Goal: Task Accomplishment & Management: Manage account settings

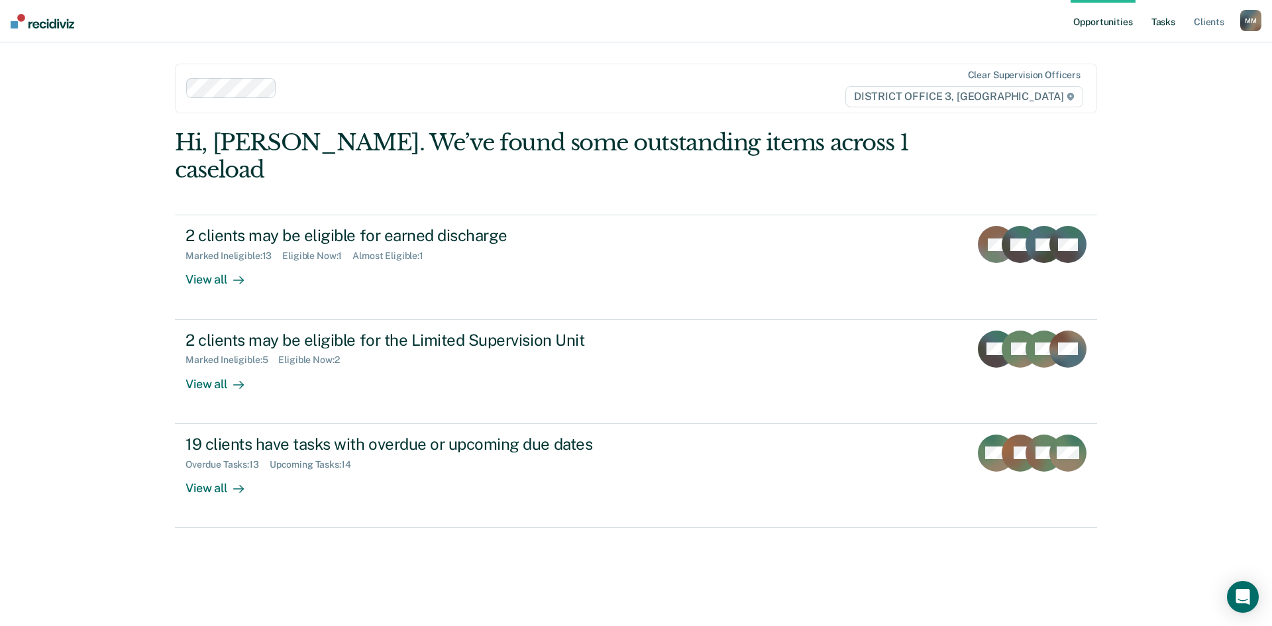
click at [1151, 18] on link "Tasks" at bounding box center [1163, 21] width 29 height 42
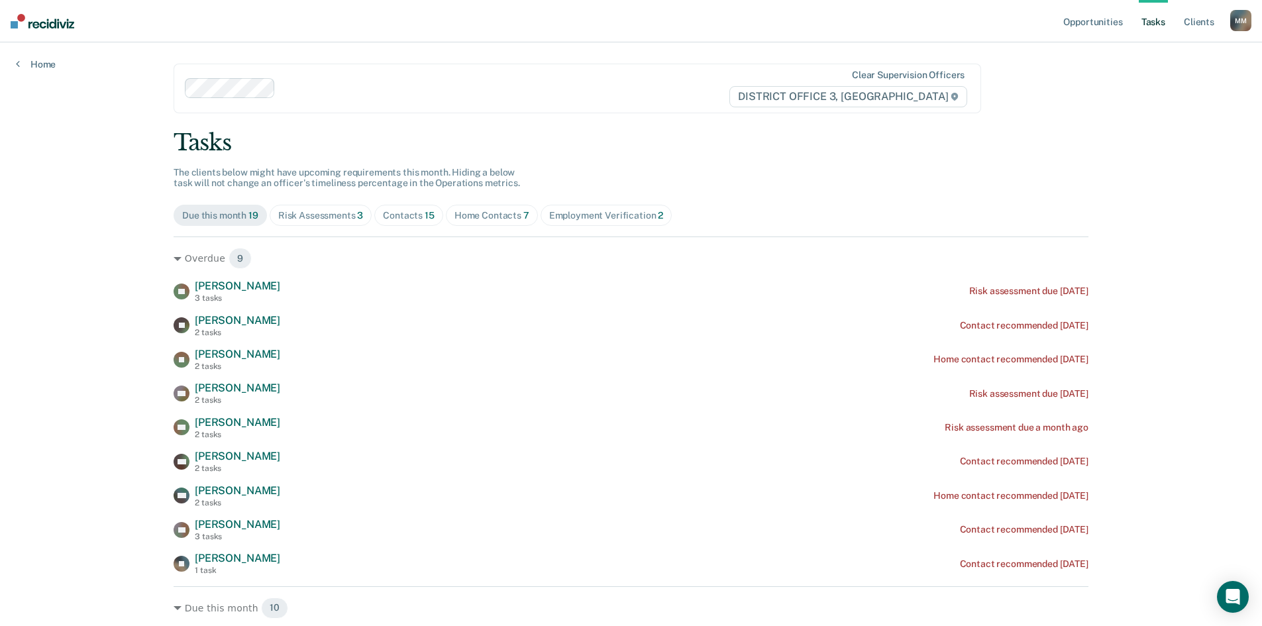
click at [227, 224] on span "Due this month 19" at bounding box center [220, 215] width 93 height 21
click at [332, 213] on div "Risk Assessments 3" at bounding box center [320, 215] width 85 height 11
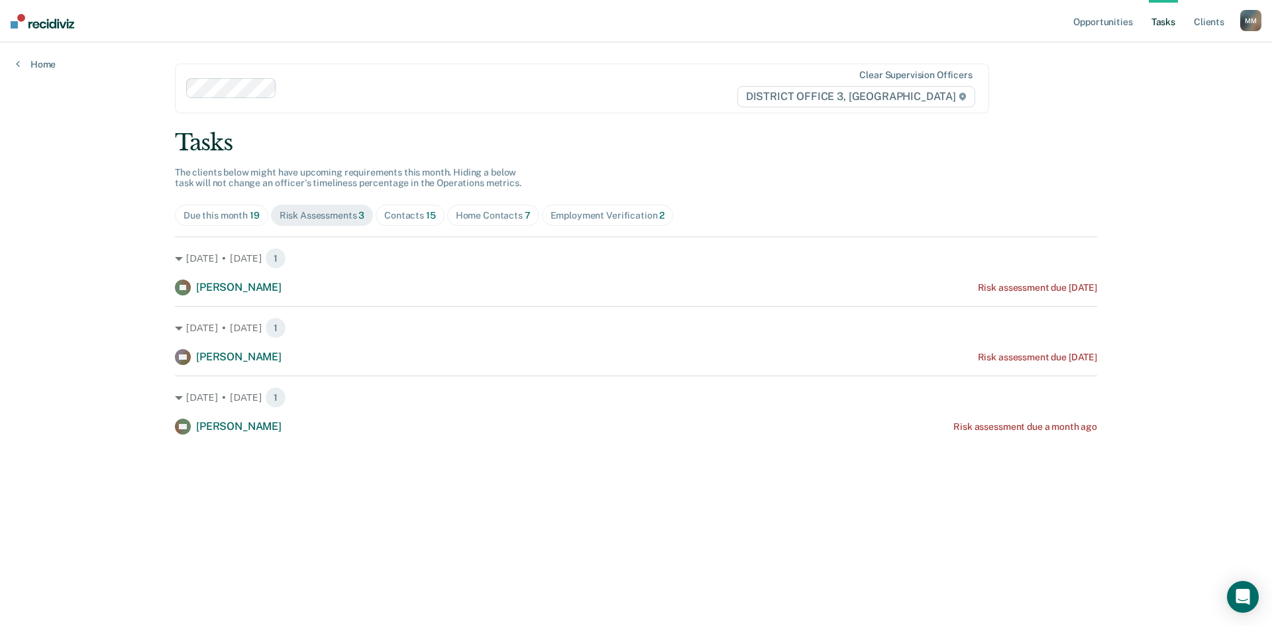
click at [420, 208] on span "Contacts 15" at bounding box center [410, 215] width 69 height 21
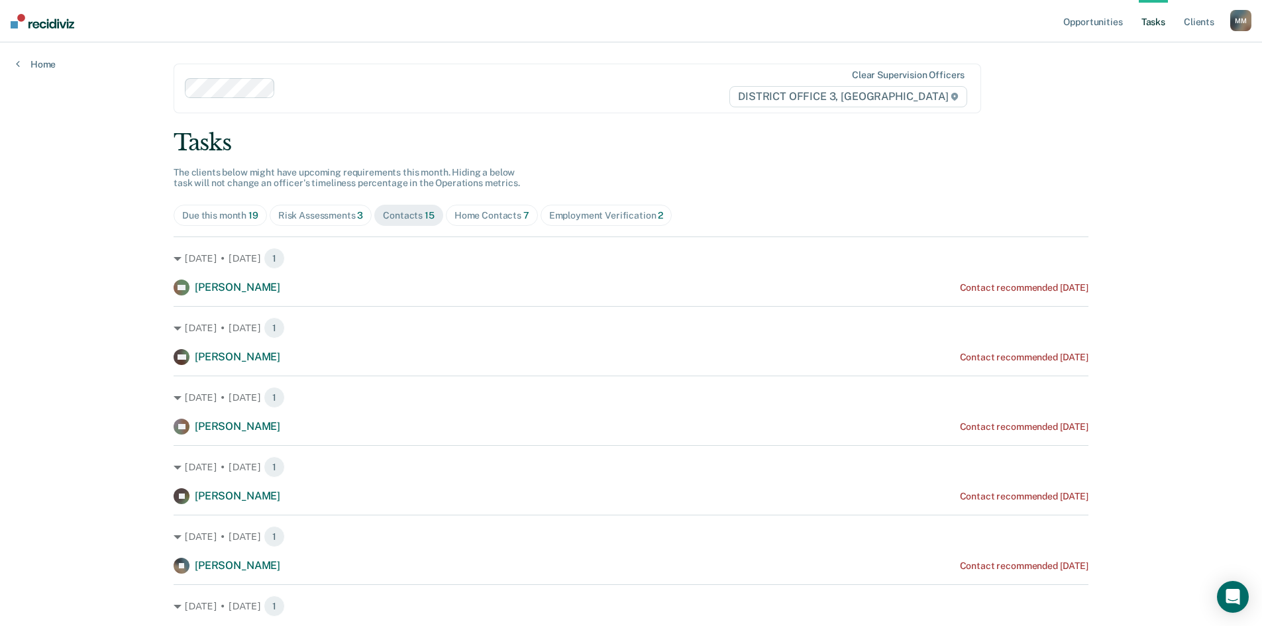
scroll to position [132, 0]
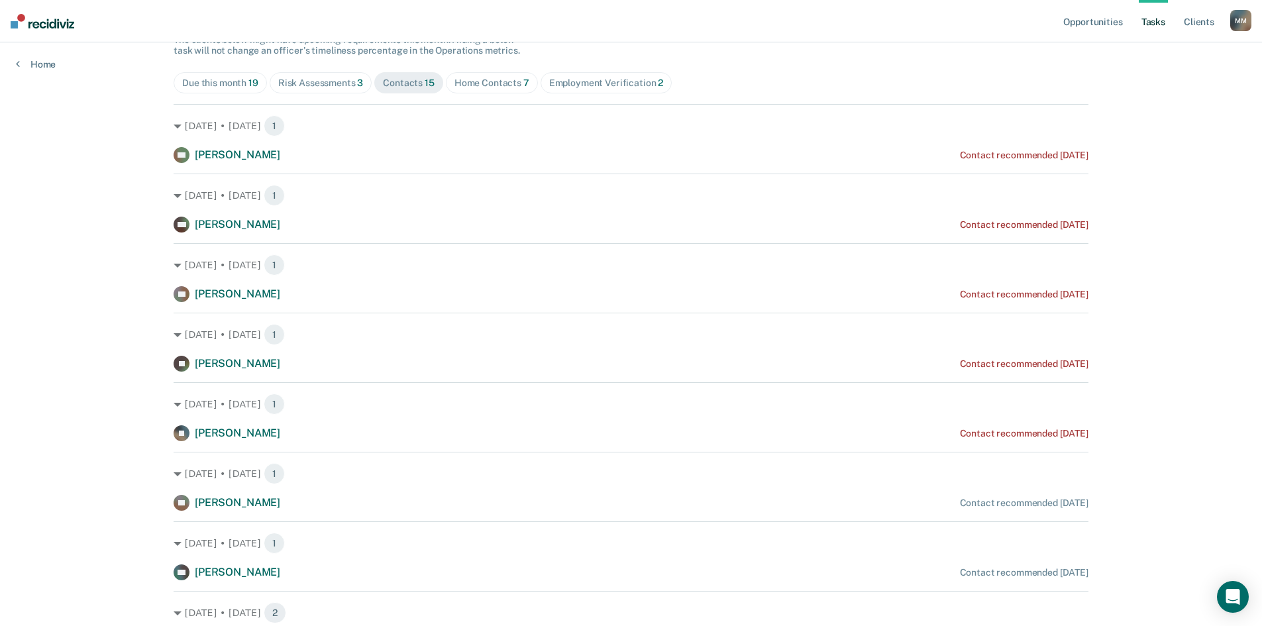
click at [486, 83] on div "Home Contacts 7" at bounding box center [491, 82] width 75 height 11
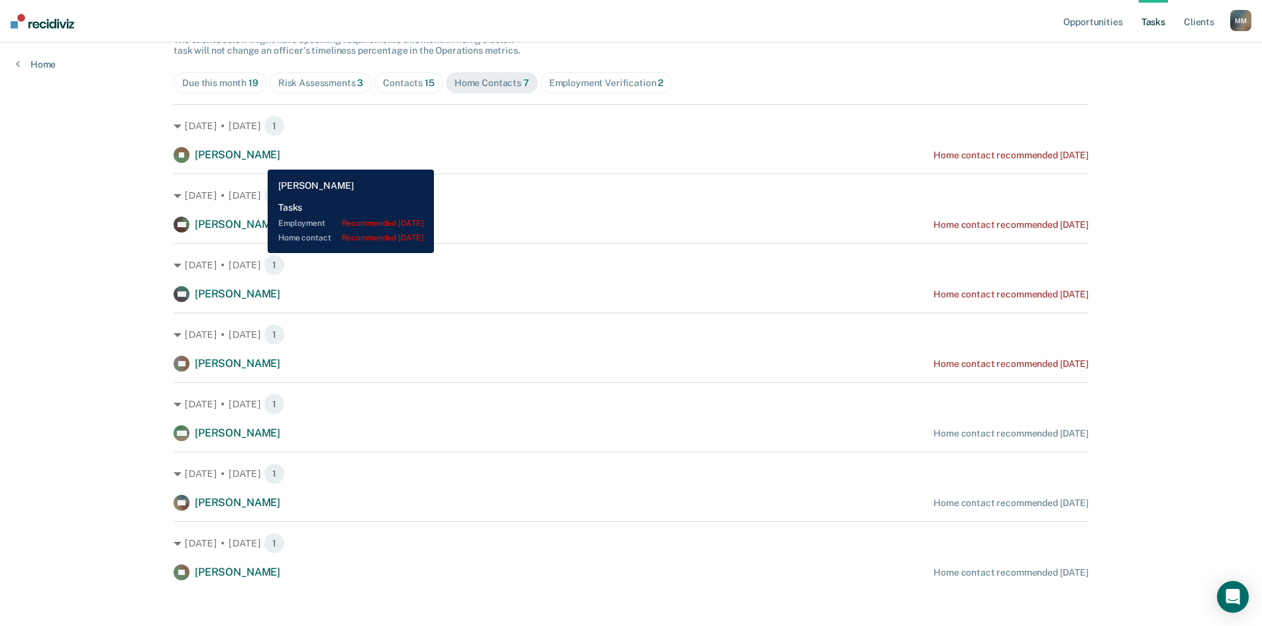
click at [258, 160] on span "Jacqueline Pape" at bounding box center [237, 154] width 85 height 13
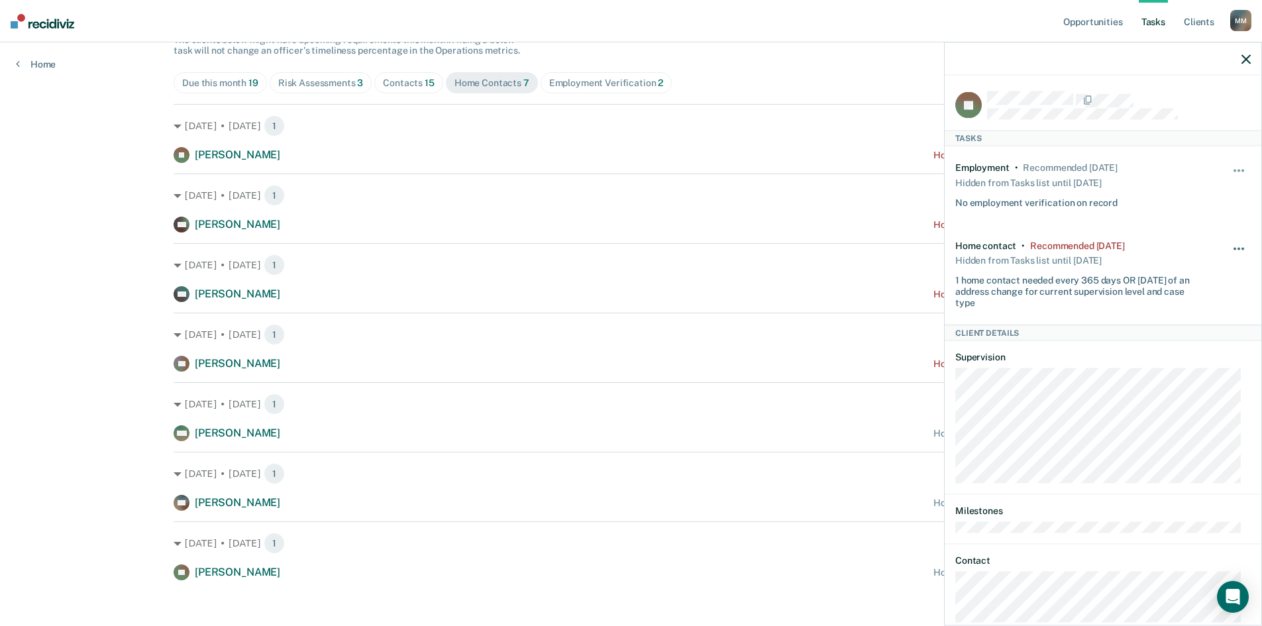
click at [1235, 248] on button "button" at bounding box center [1239, 254] width 23 height 21
click at [1195, 311] on button "7 days" at bounding box center [1202, 311] width 95 height 21
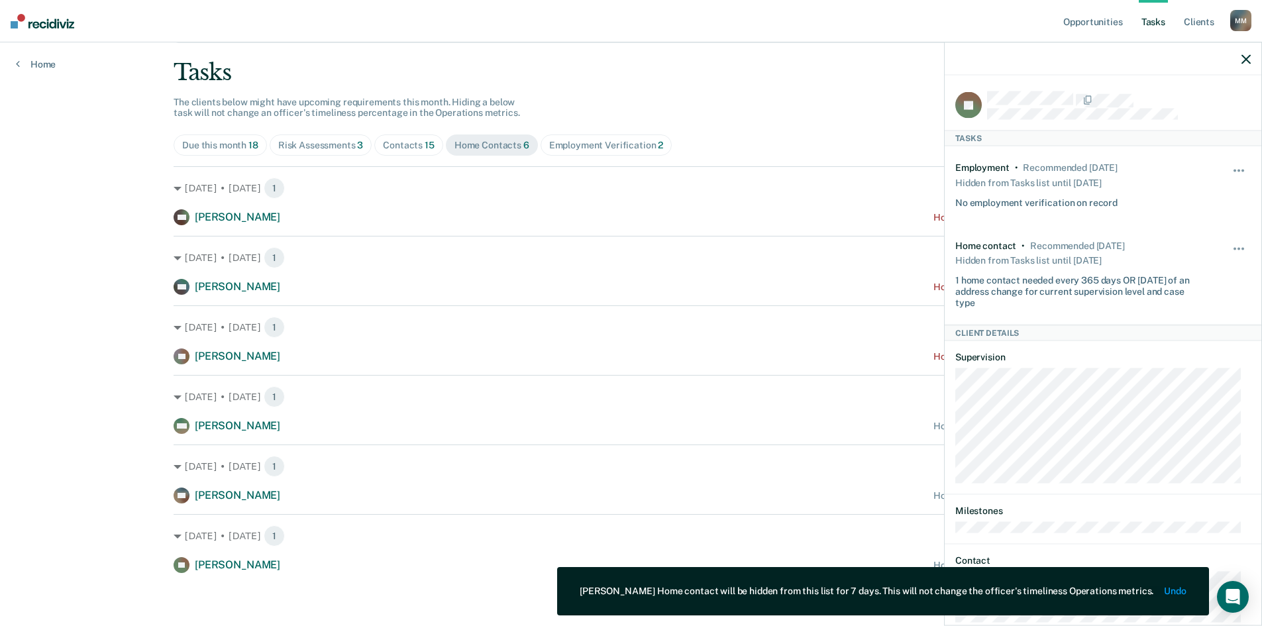
scroll to position [70, 0]
click at [1245, 54] on button "button" at bounding box center [1245, 58] width 9 height 11
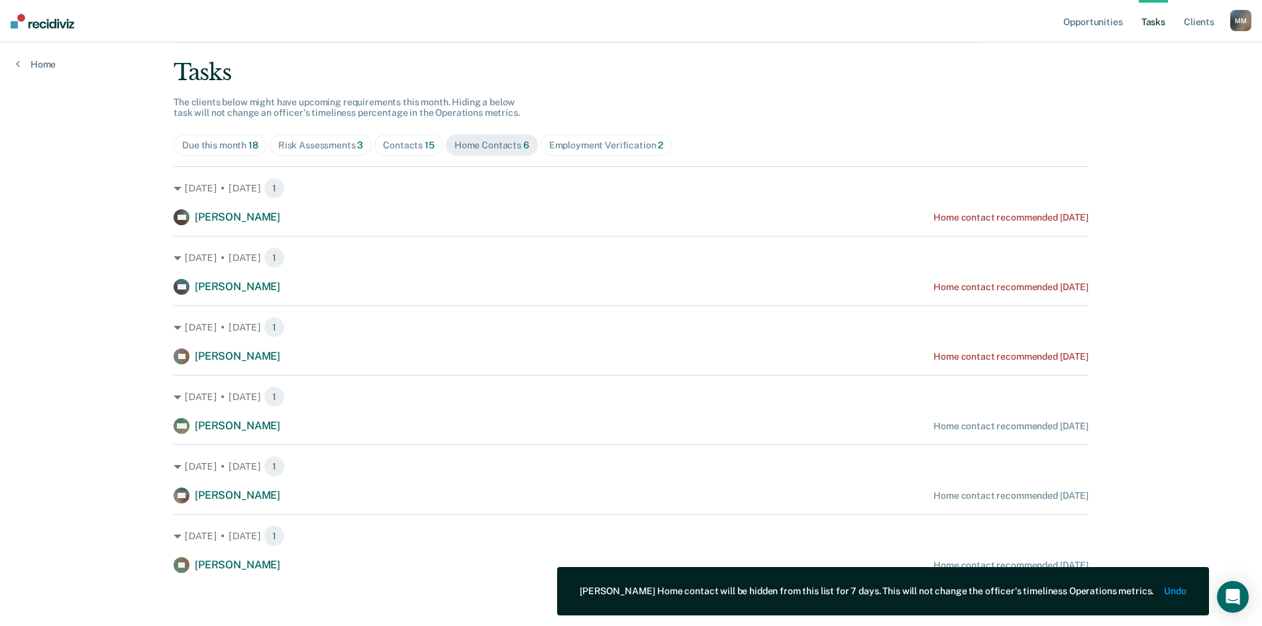
click at [552, 140] on div "Employment Verification 2" at bounding box center [606, 145] width 115 height 11
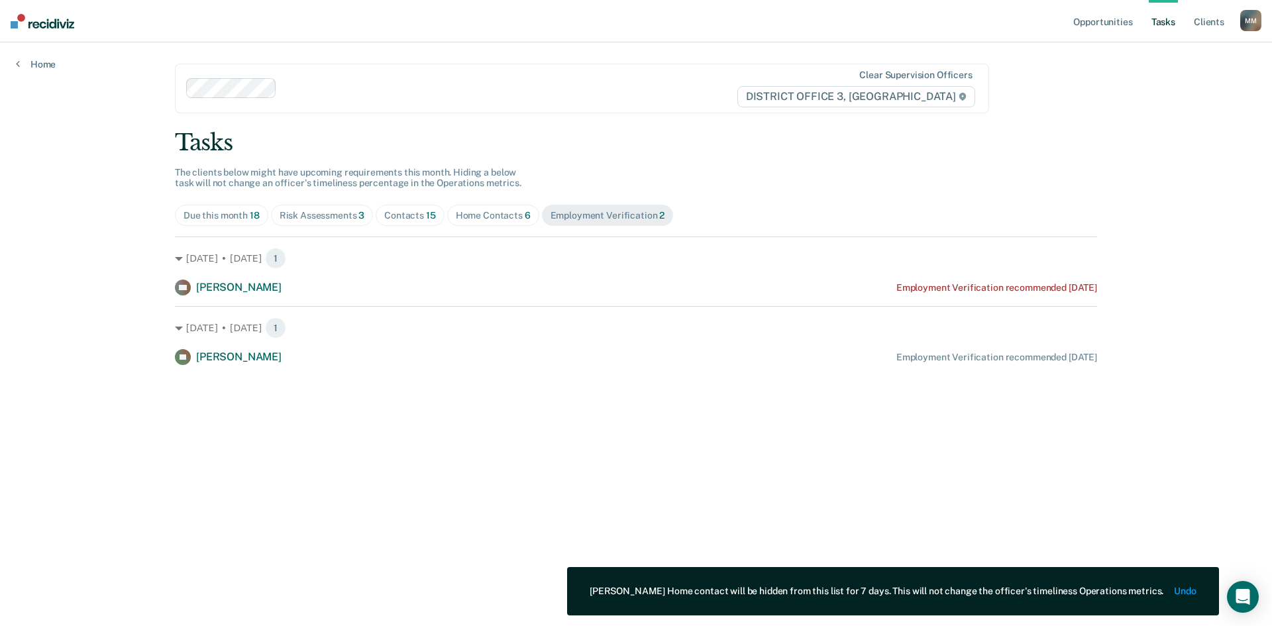
click at [506, 205] on span "Home Contacts 6" at bounding box center [493, 215] width 92 height 21
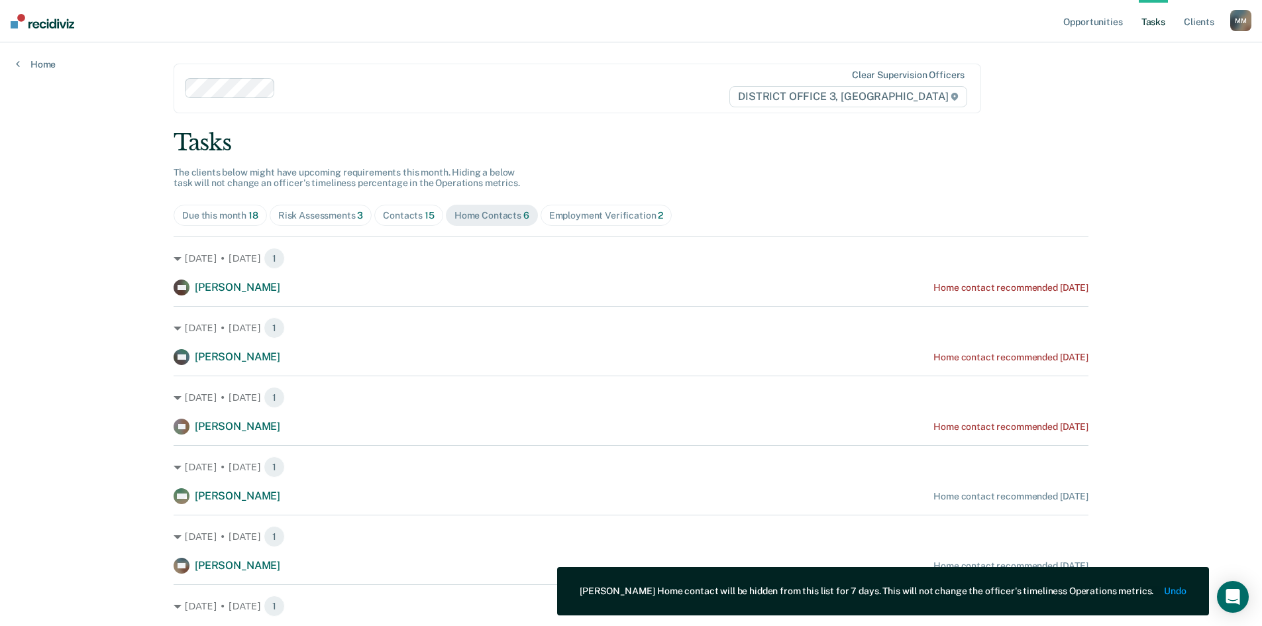
click at [398, 216] on div "Contacts 15" at bounding box center [409, 215] width 52 height 11
click at [315, 216] on div "Risk Assessments 3" at bounding box center [320, 215] width 85 height 11
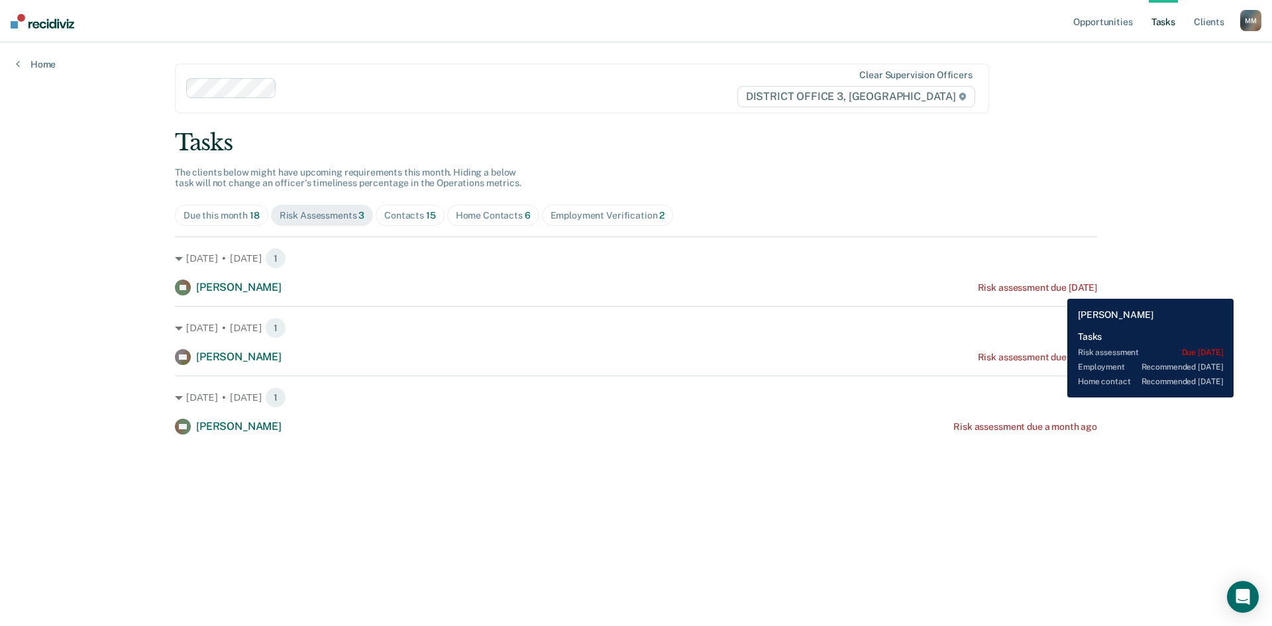
click at [1057, 289] on div "Risk assessment due 2 years ago" at bounding box center [1037, 287] width 119 height 11
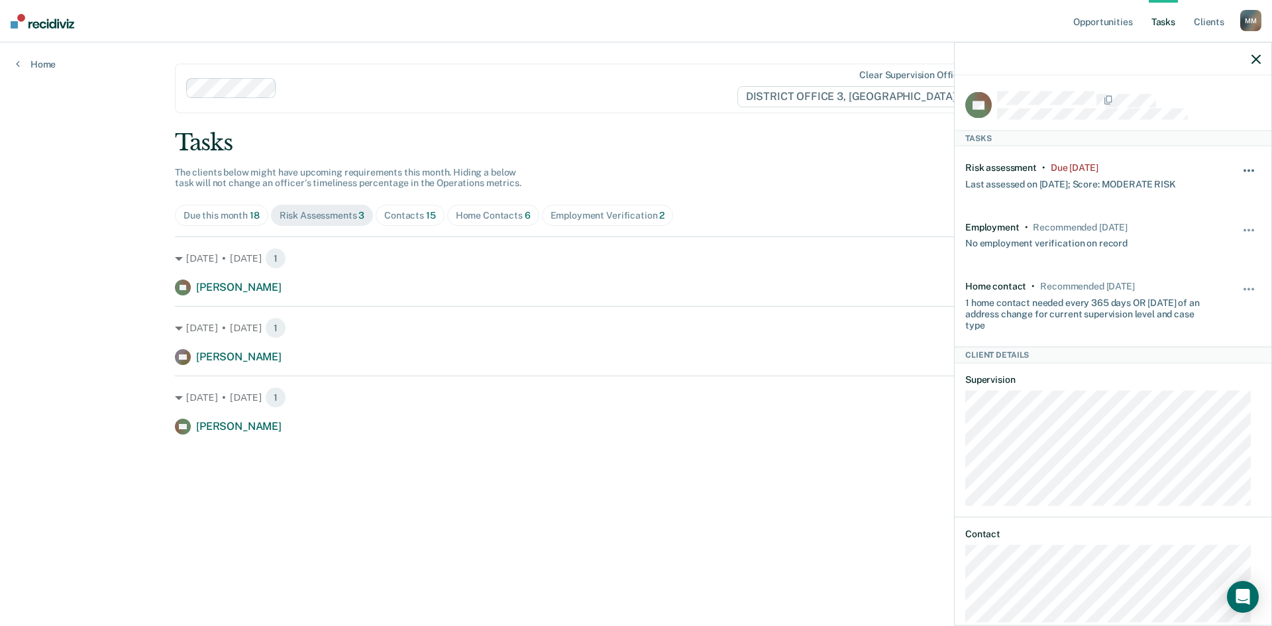
click at [1244, 172] on button "button" at bounding box center [1249, 177] width 23 height 21
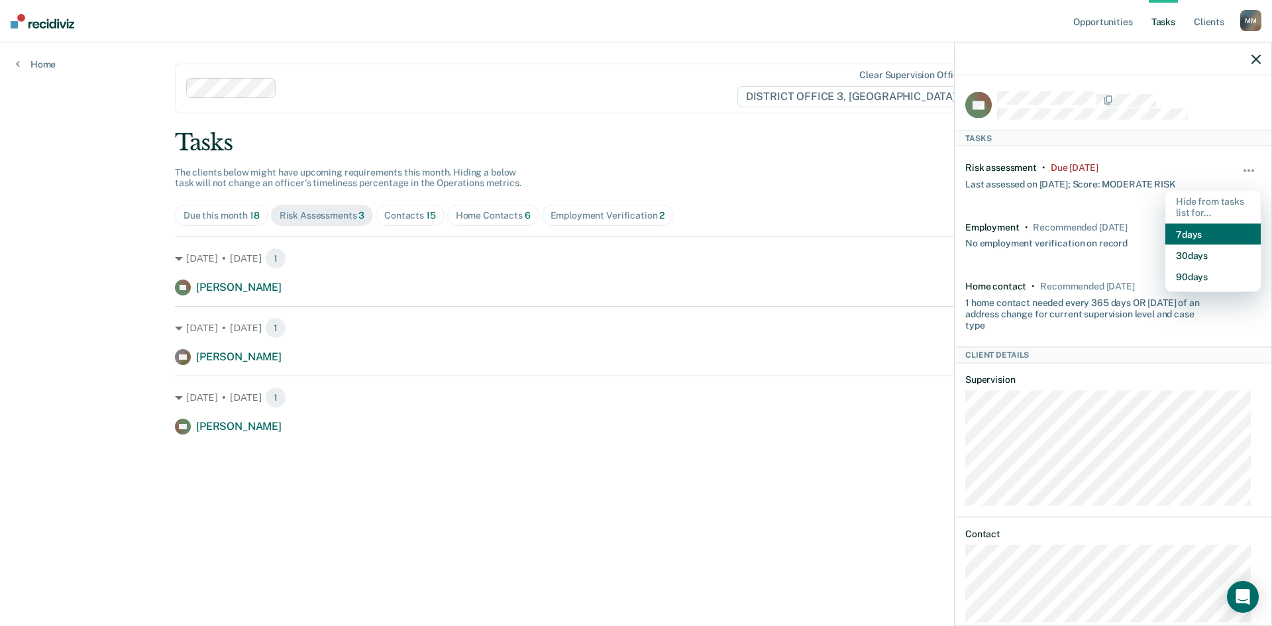
click at [1200, 237] on button "7 days" at bounding box center [1212, 233] width 95 height 21
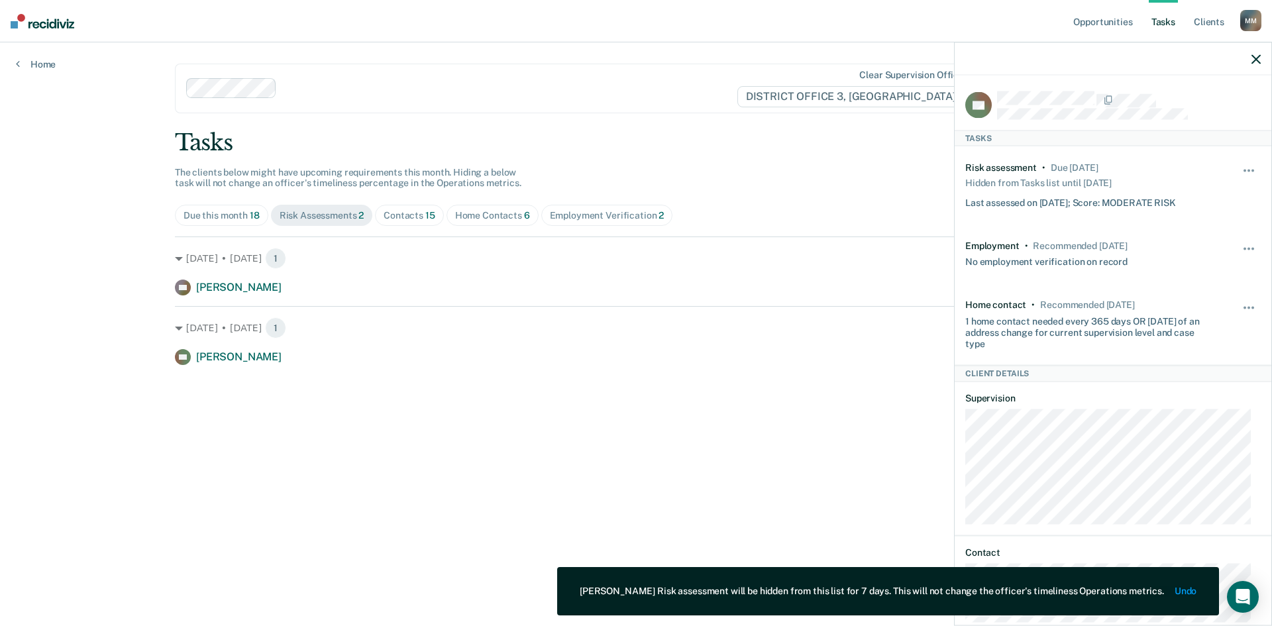
click at [1252, 64] on icon "button" at bounding box center [1255, 58] width 9 height 9
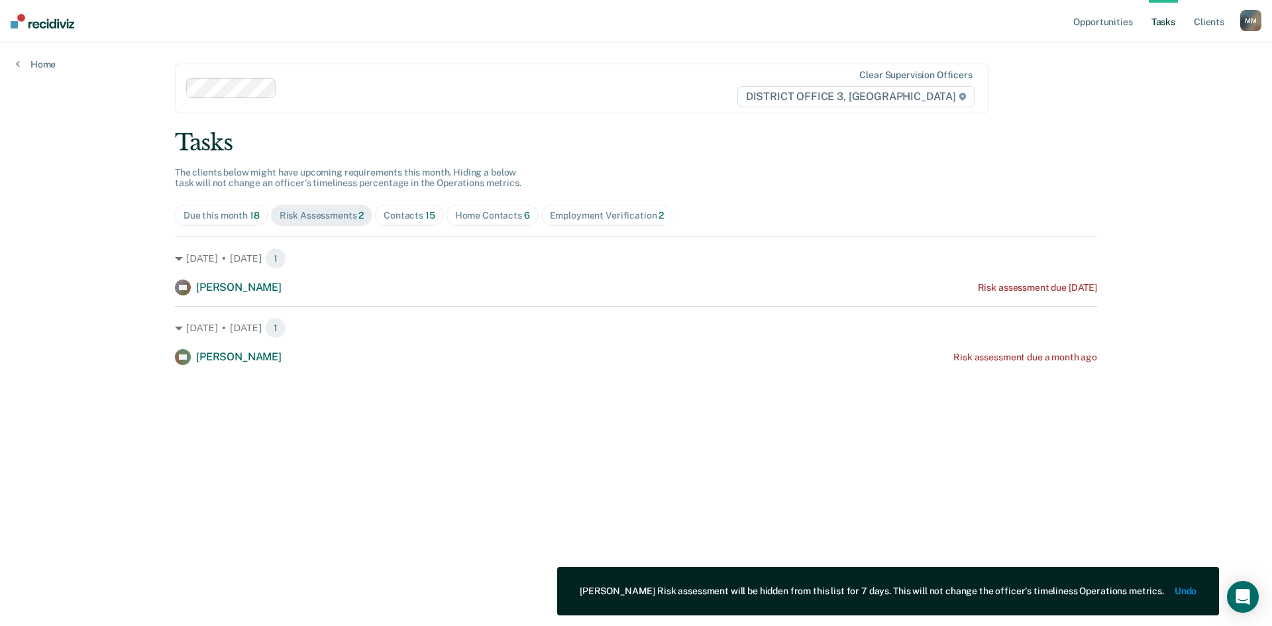
click at [419, 223] on span "Contacts 15" at bounding box center [409, 215] width 69 height 21
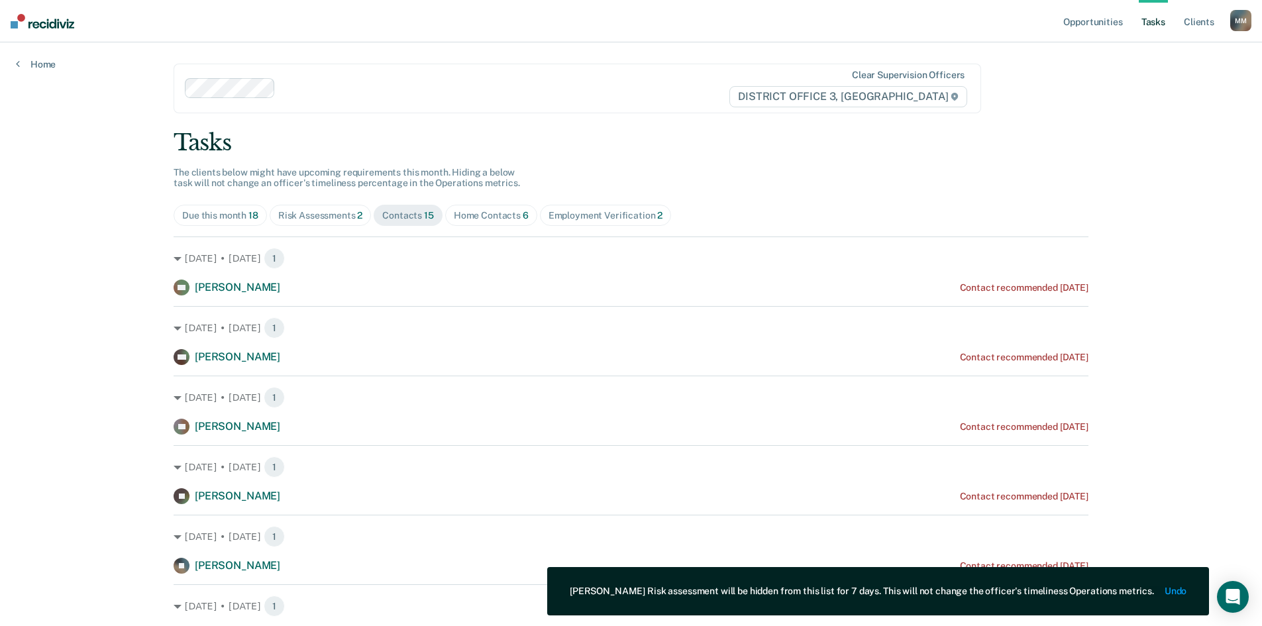
scroll to position [66, 0]
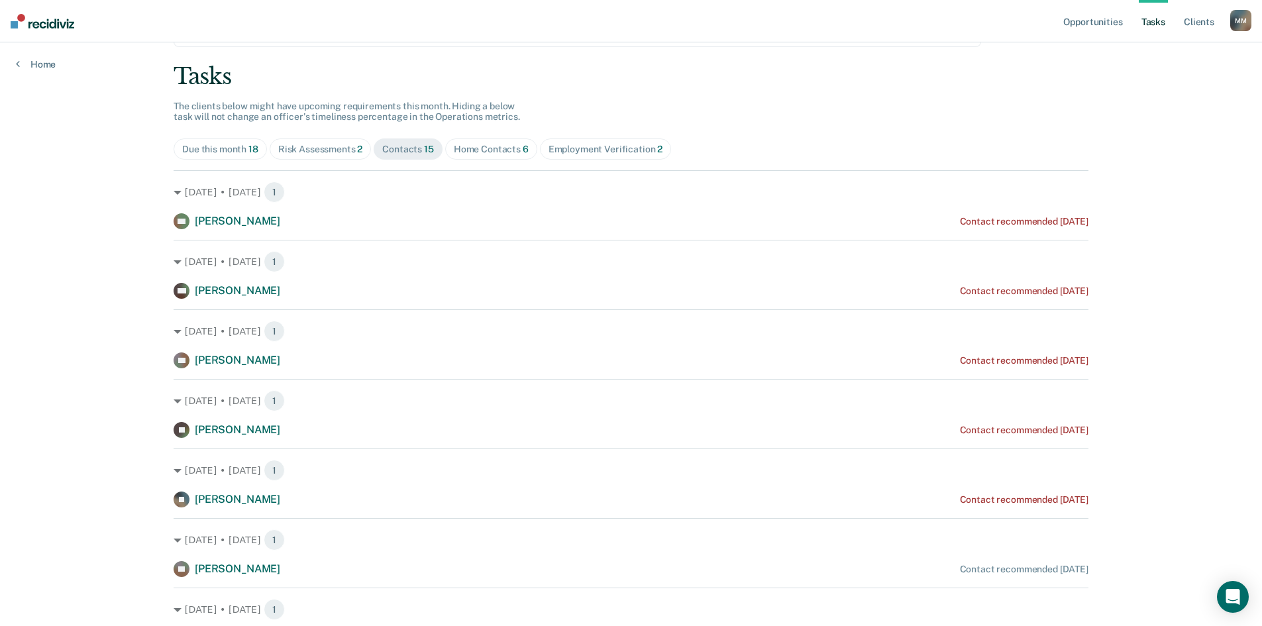
click at [500, 146] on div "Home Contacts 6" at bounding box center [491, 149] width 75 height 11
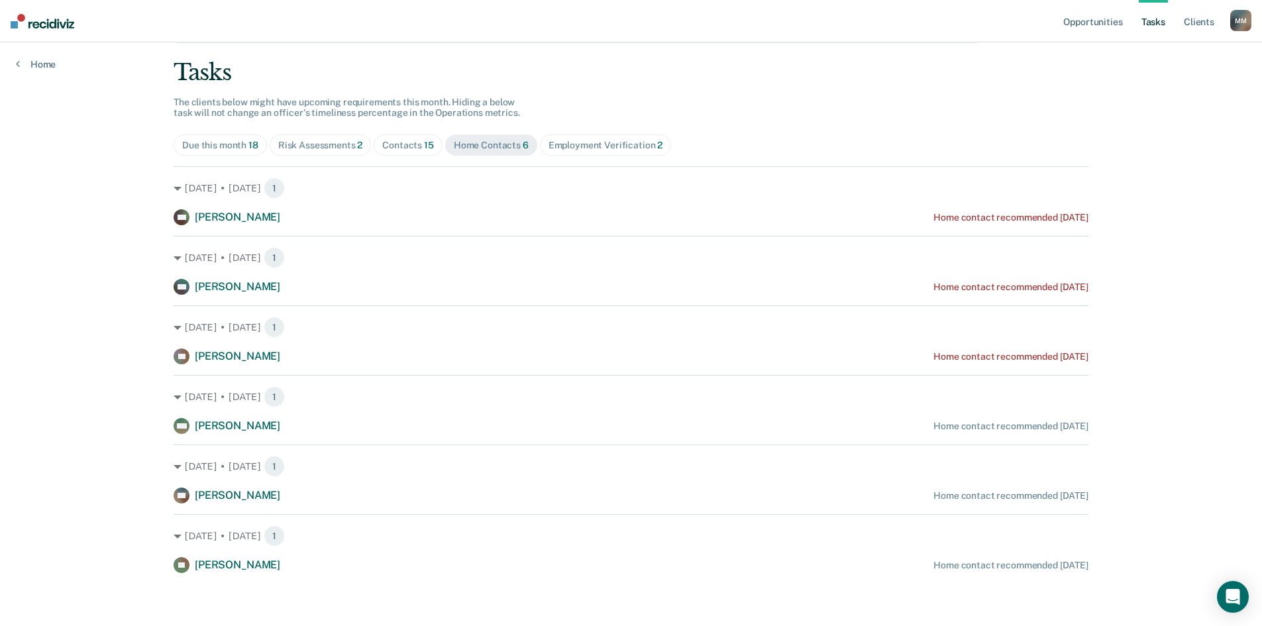
click at [623, 143] on div "Employment Verification 2" at bounding box center [605, 145] width 115 height 11
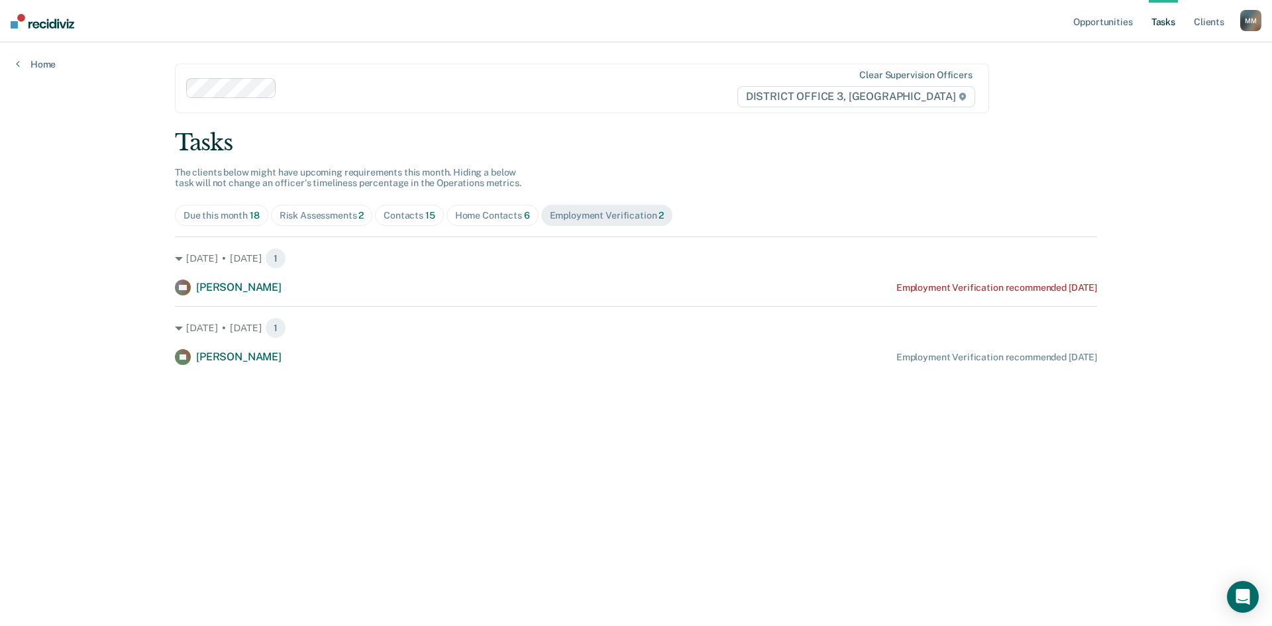
click at [477, 210] on div "Home Contacts 6" at bounding box center [492, 215] width 75 height 11
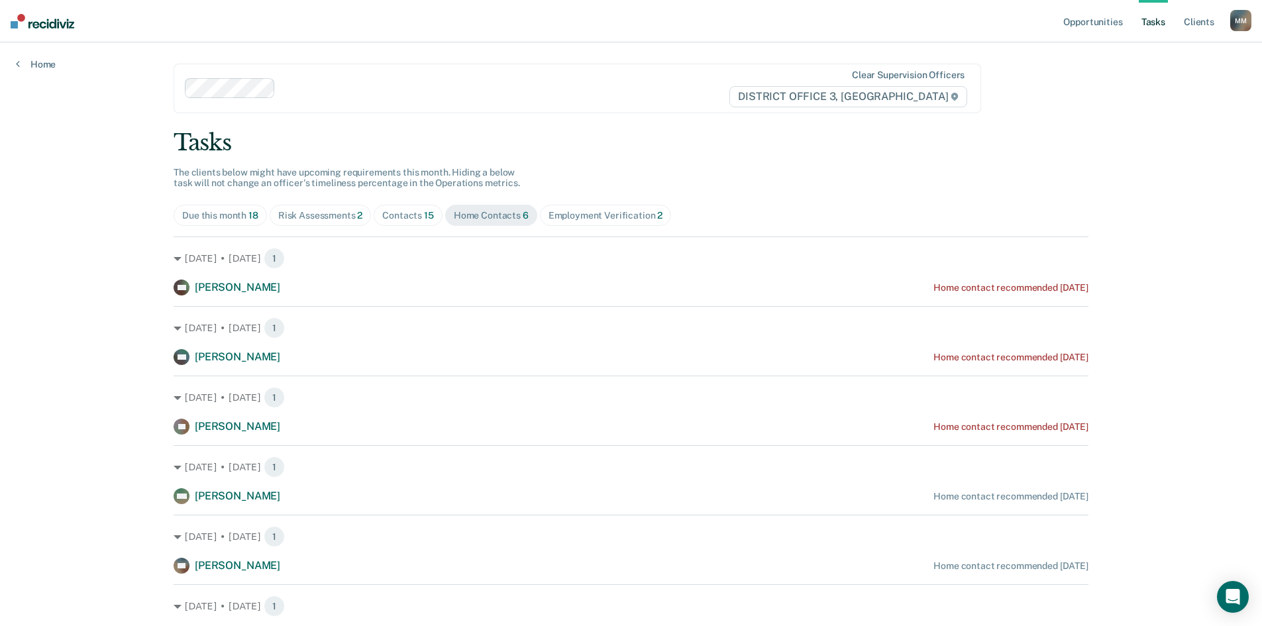
click at [401, 221] on div "Contacts 15" at bounding box center [408, 215] width 52 height 11
click at [334, 224] on span "Risk Assessments 2" at bounding box center [321, 215] width 102 height 21
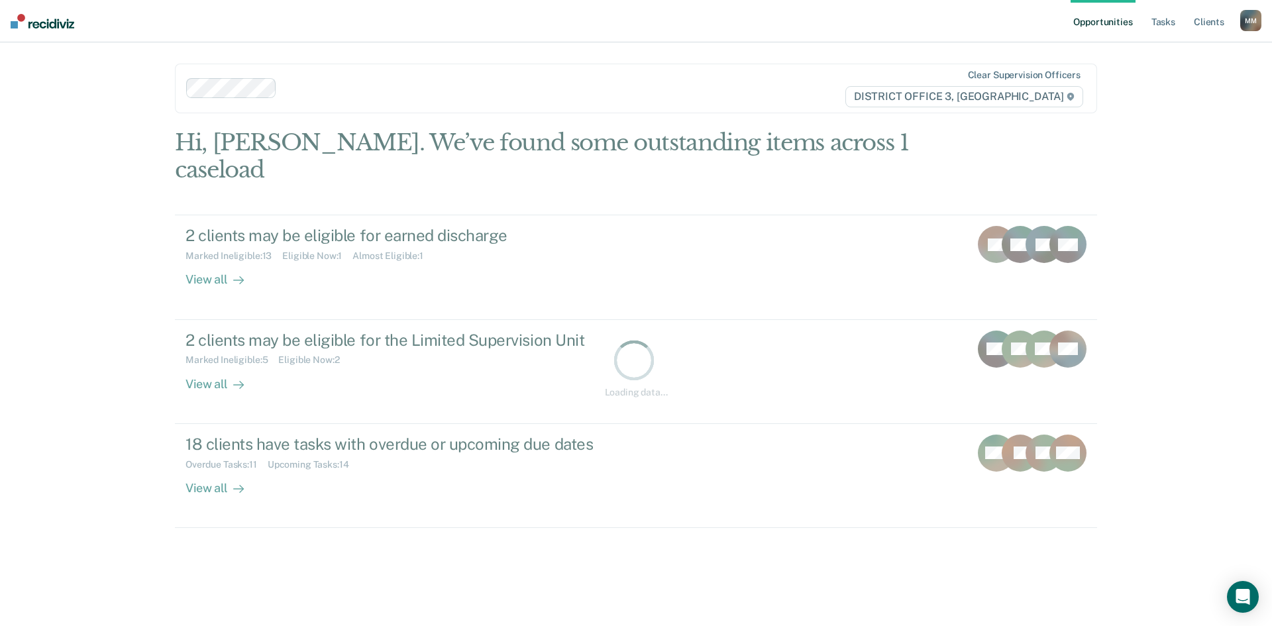
click at [1148, 15] on ul "Opportunities Tasks Client s" at bounding box center [1155, 21] width 170 height 42
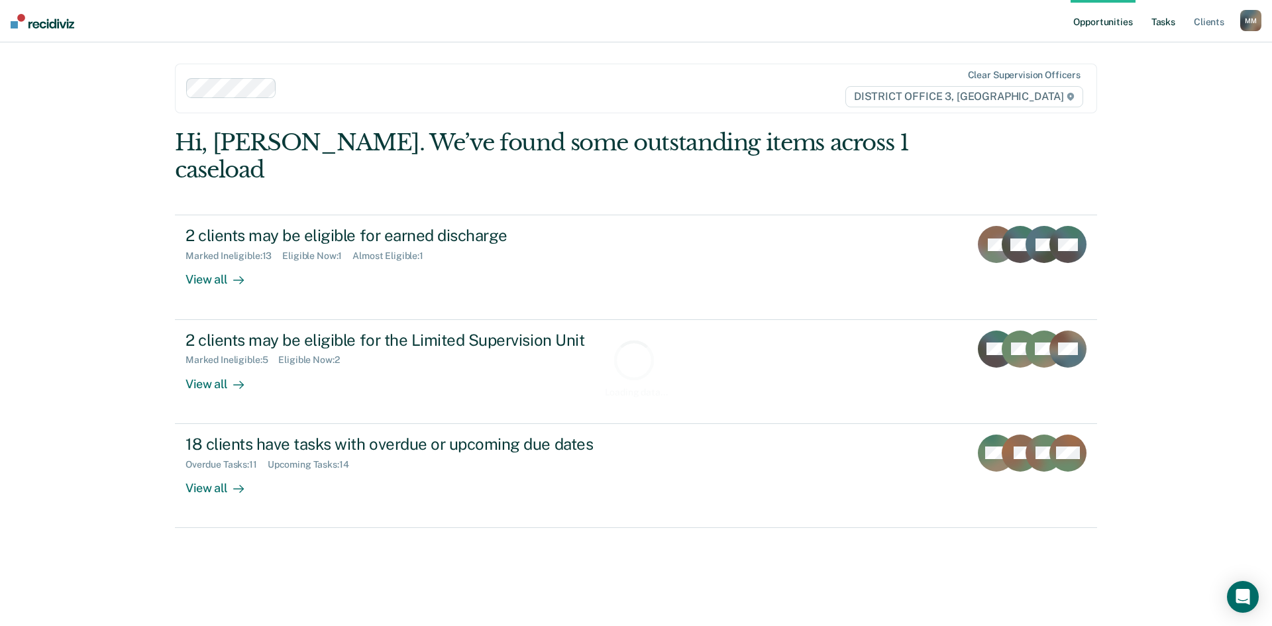
click at [1157, 23] on link "Tasks" at bounding box center [1163, 21] width 29 height 42
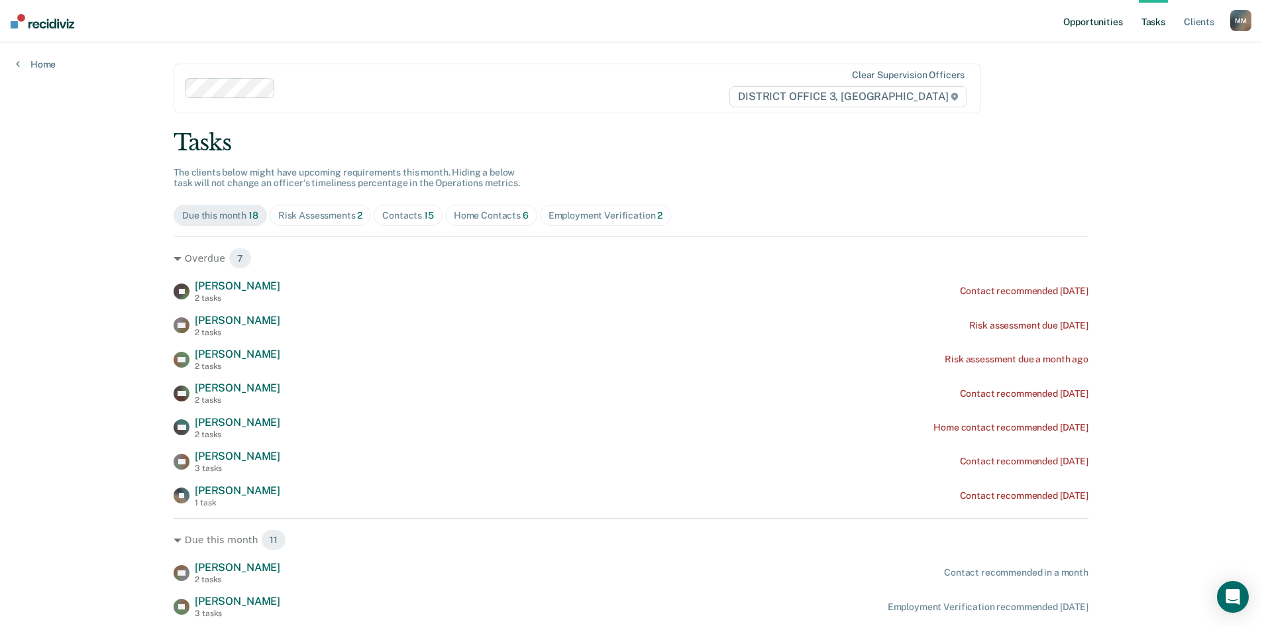
click at [1090, 17] on link "Opportunities" at bounding box center [1092, 21] width 64 height 42
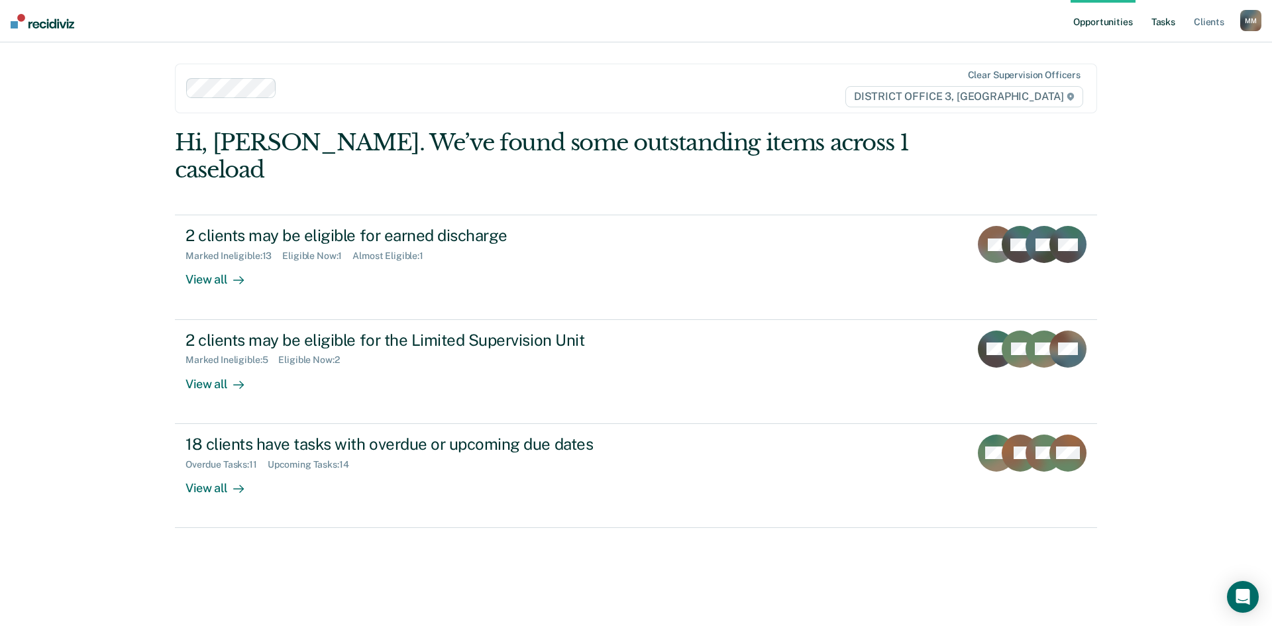
click at [1164, 26] on link "Tasks" at bounding box center [1163, 21] width 29 height 42
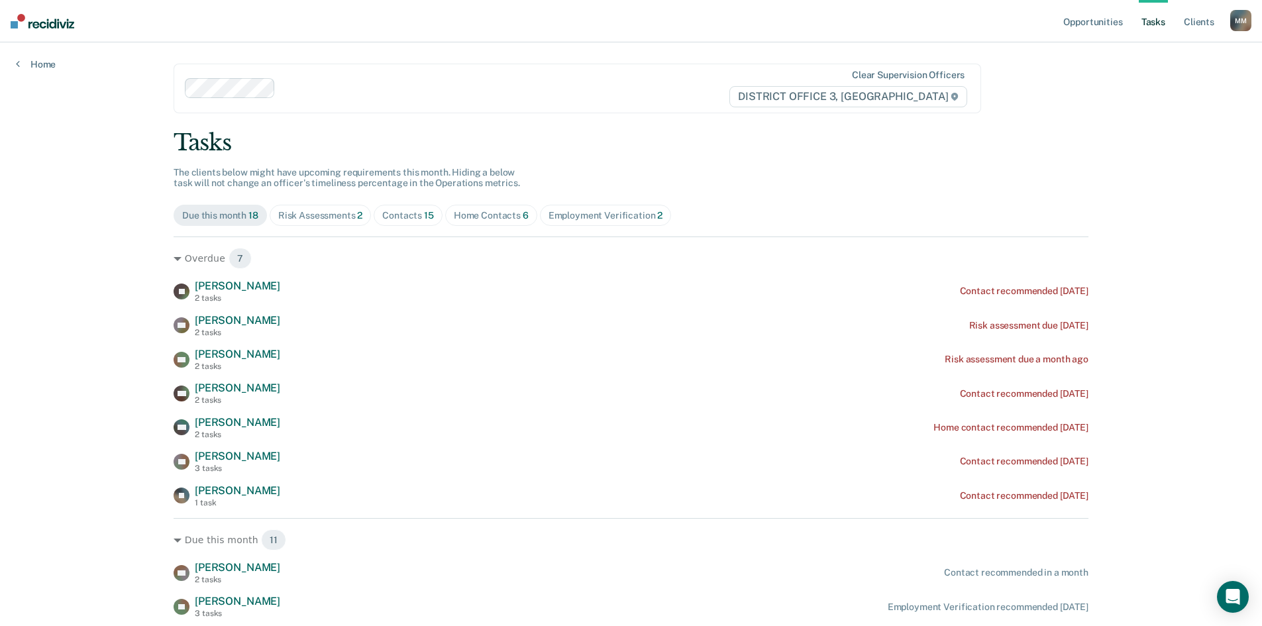
click at [291, 213] on div "Risk Assessments 2" at bounding box center [320, 215] width 85 height 11
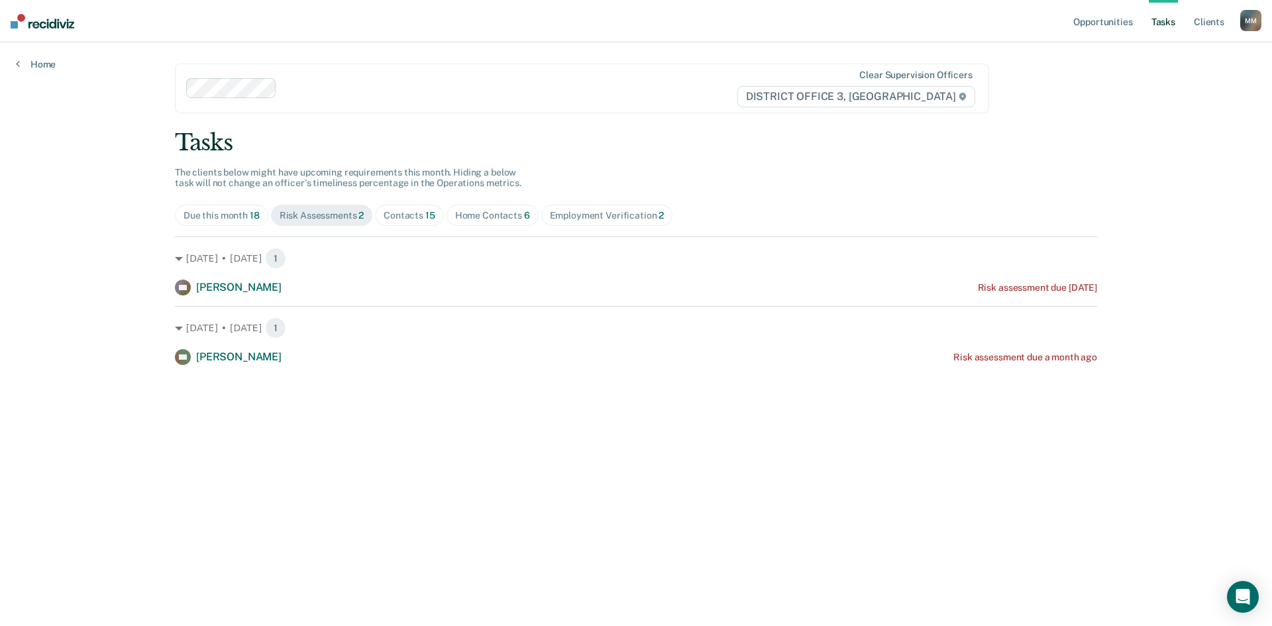
click at [425, 210] on span "15" at bounding box center [430, 215] width 10 height 11
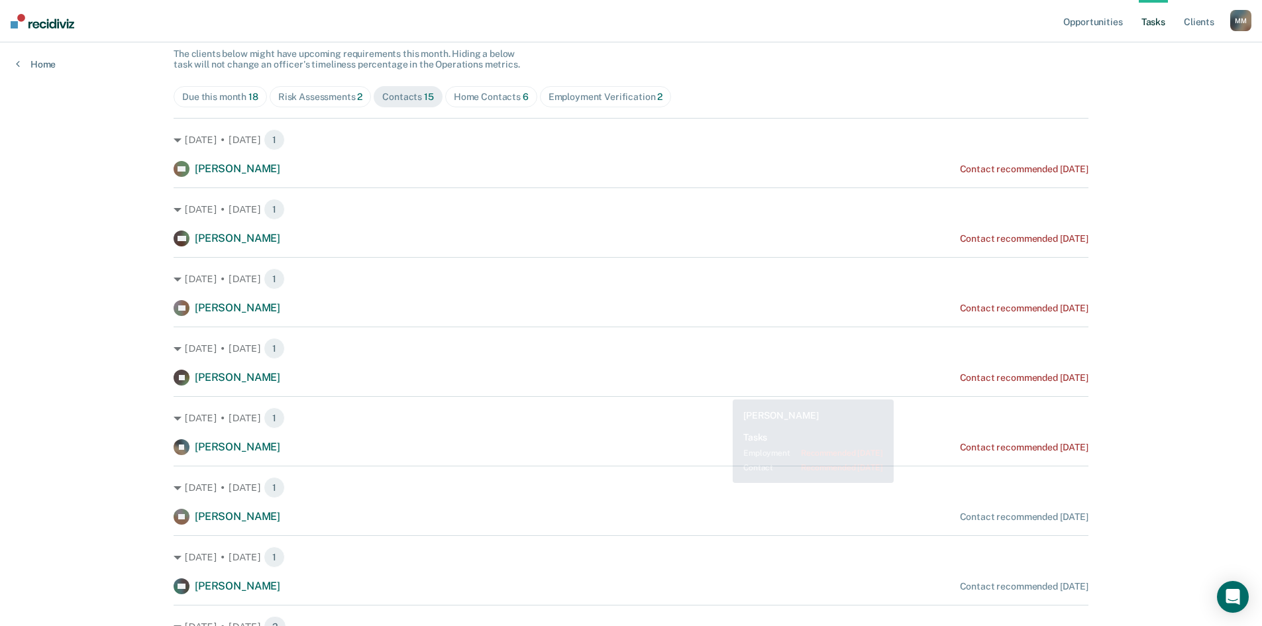
scroll to position [132, 0]
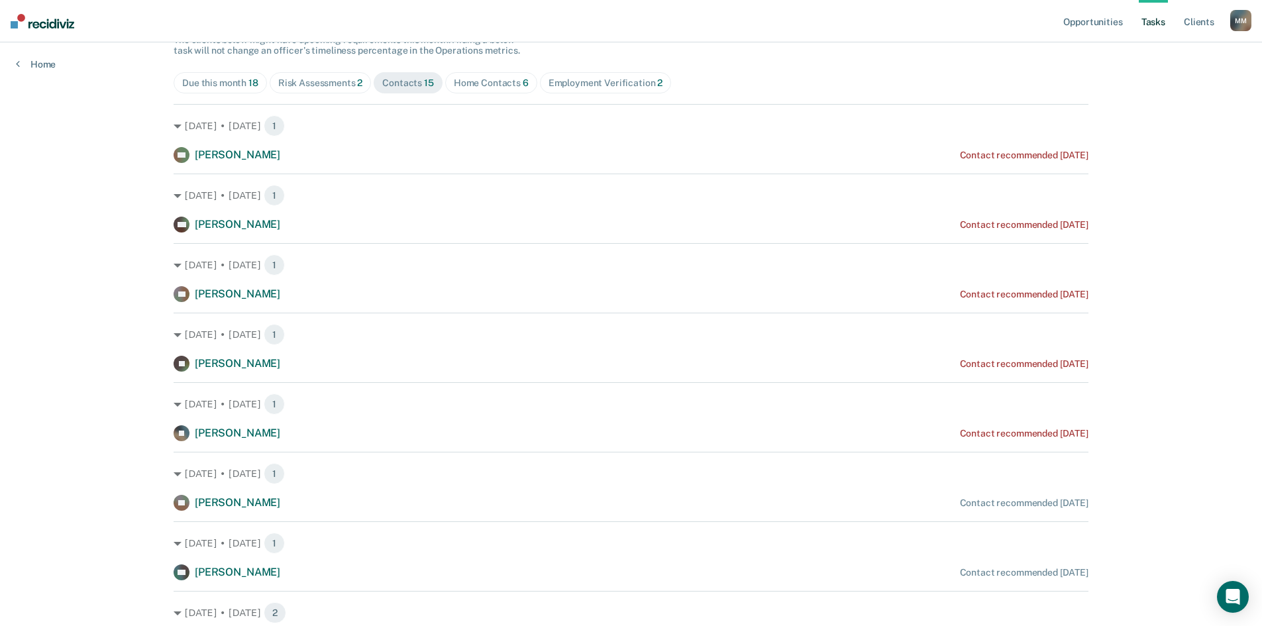
click at [498, 73] on span "Home Contacts 6" at bounding box center [491, 82] width 92 height 21
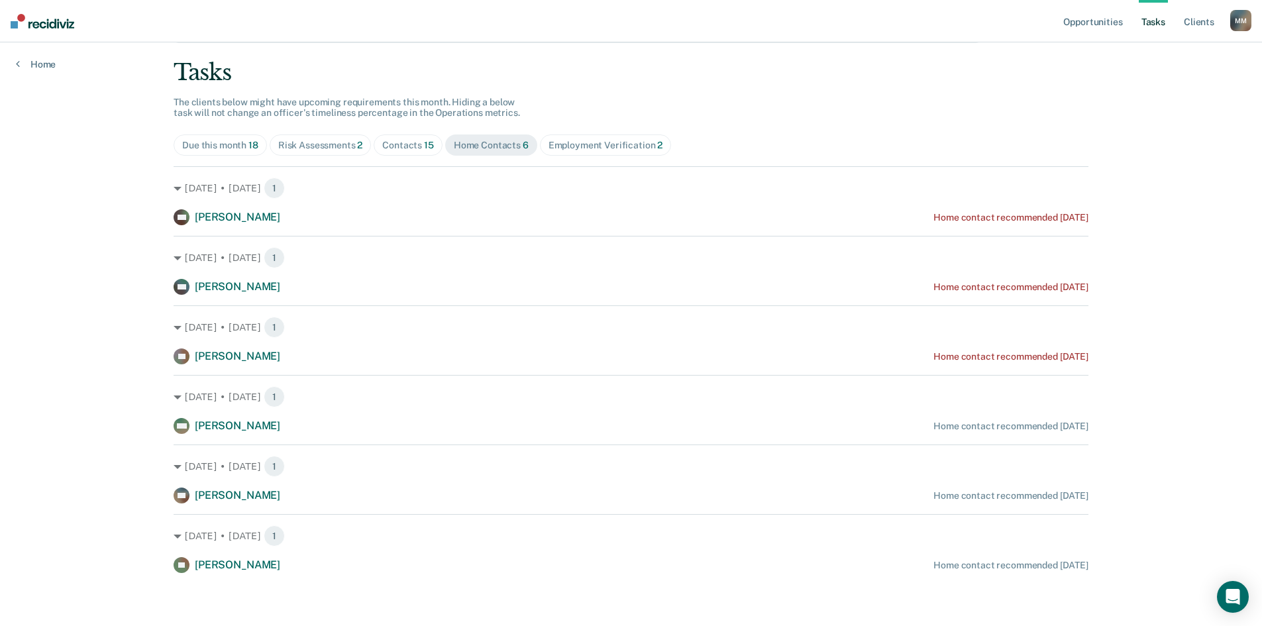
click at [579, 140] on div "Employment Verification 2" at bounding box center [605, 145] width 115 height 11
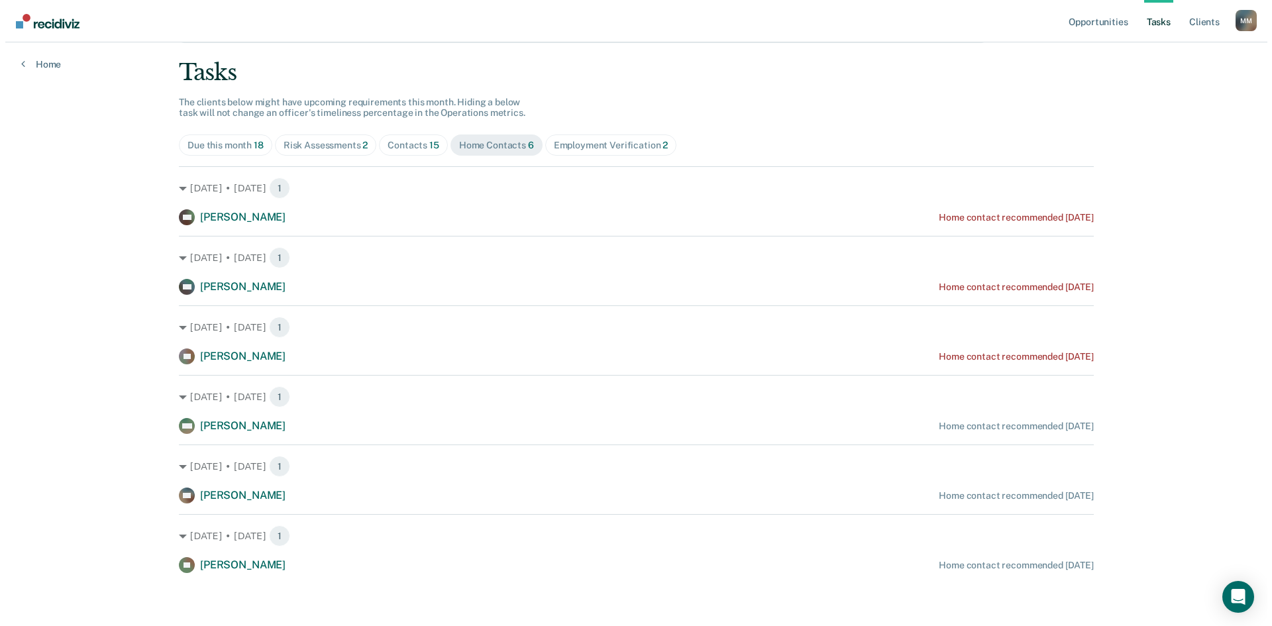
scroll to position [0, 0]
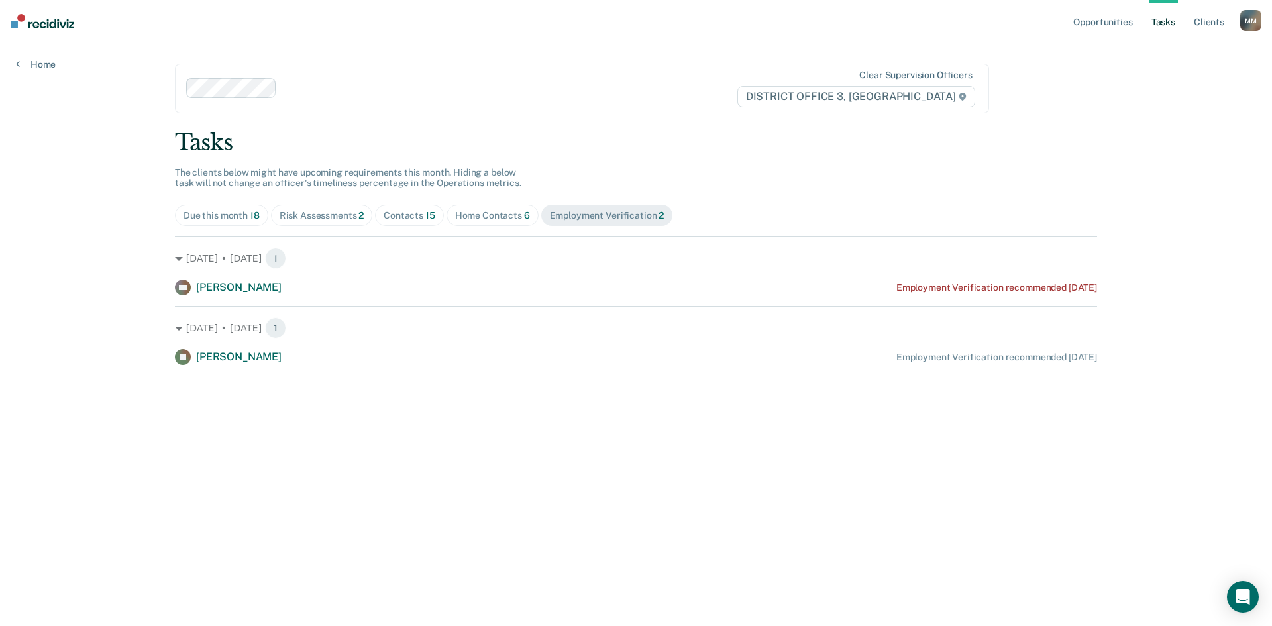
click at [332, 217] on div "Risk Assessments 2" at bounding box center [322, 215] width 85 height 11
click at [414, 210] on div "Contacts 15" at bounding box center [410, 215] width 52 height 11
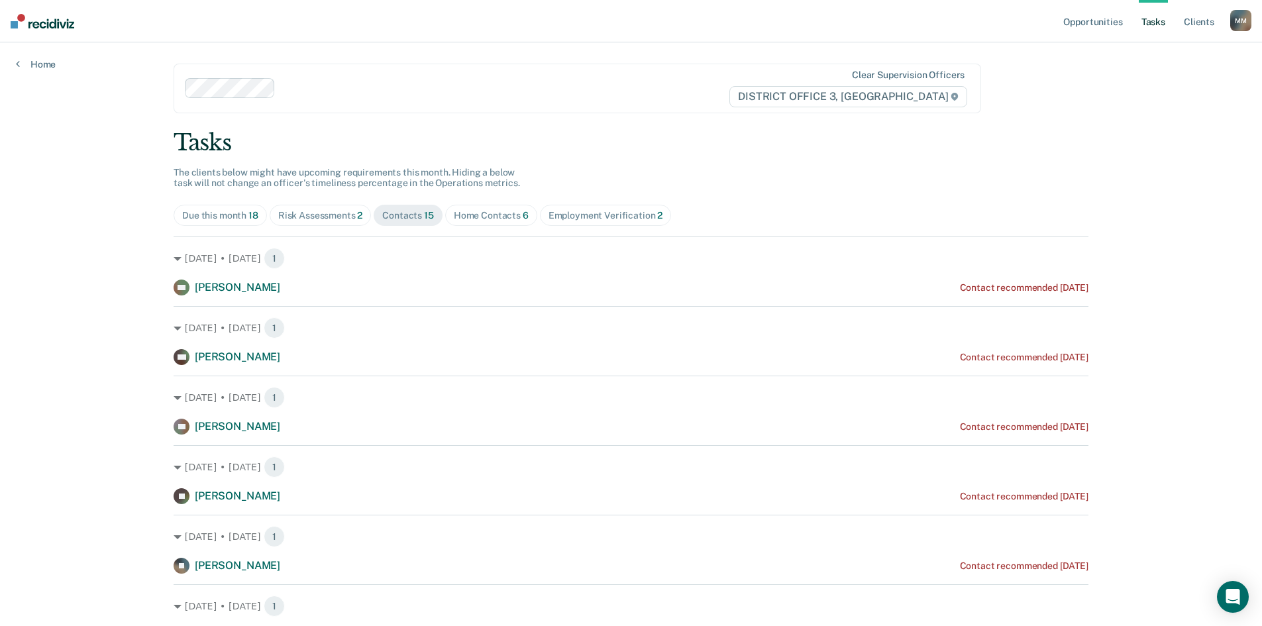
click at [511, 217] on div "Home Contacts 6" at bounding box center [491, 215] width 75 height 11
click at [595, 210] on div "Employment Verification 2" at bounding box center [605, 215] width 115 height 11
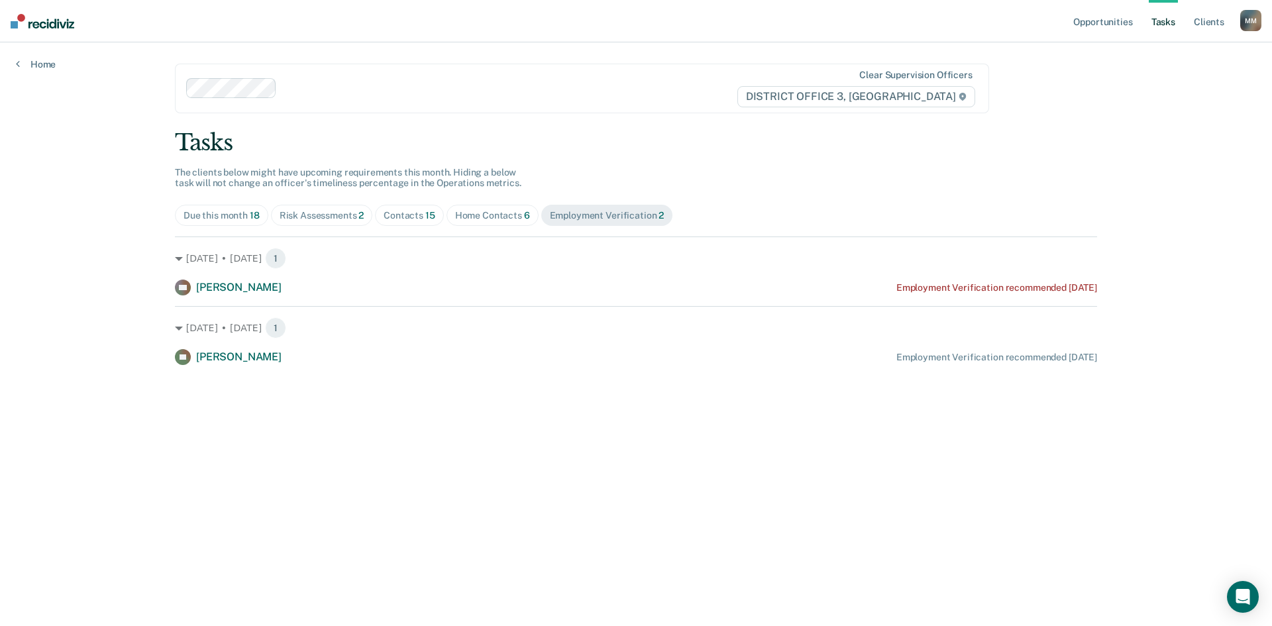
click at [236, 214] on div "Due this month 18" at bounding box center [221, 215] width 76 height 11
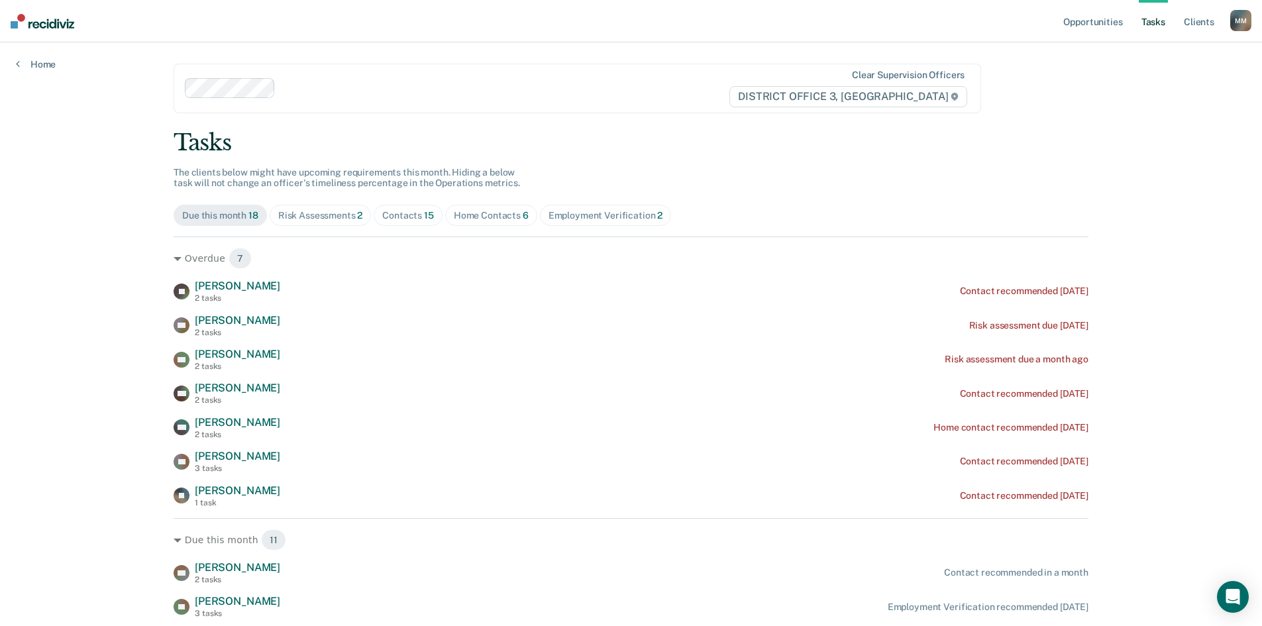
click at [341, 202] on div "Tasks The clients below might have upcoming requirements this month. Hiding a b…" at bounding box center [631, 527] width 915 height 796
click at [350, 217] on div "Risk Assessments 2" at bounding box center [320, 215] width 85 height 11
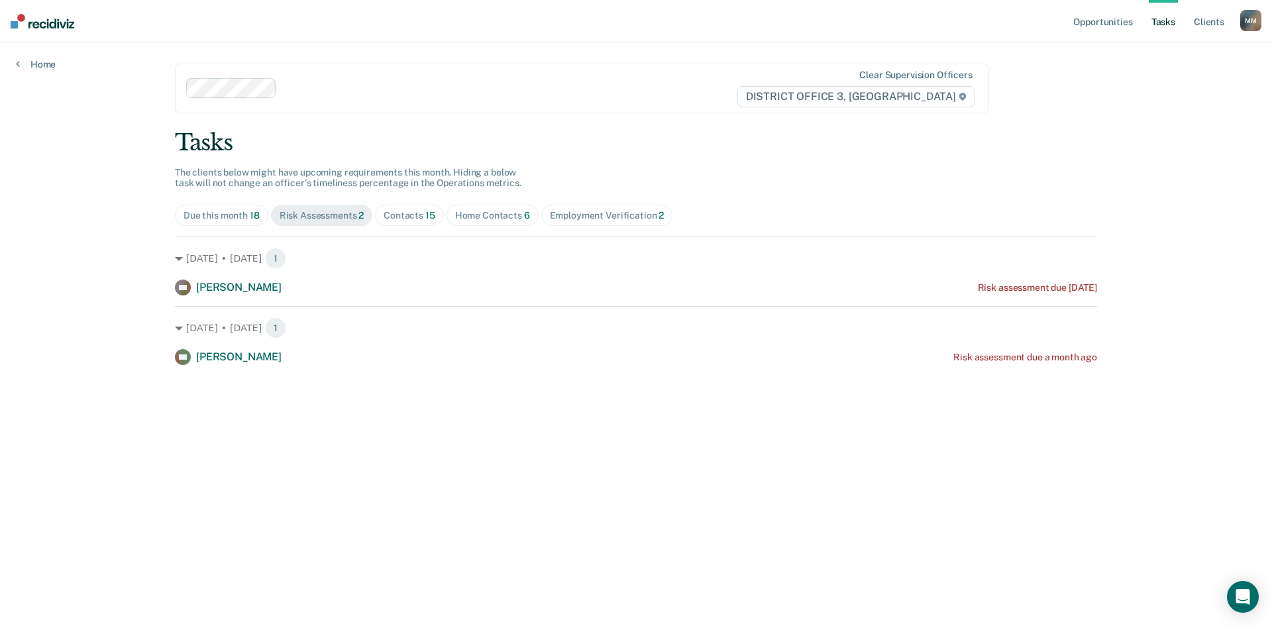
click at [401, 214] on div "Contacts 15" at bounding box center [410, 215] width 52 height 11
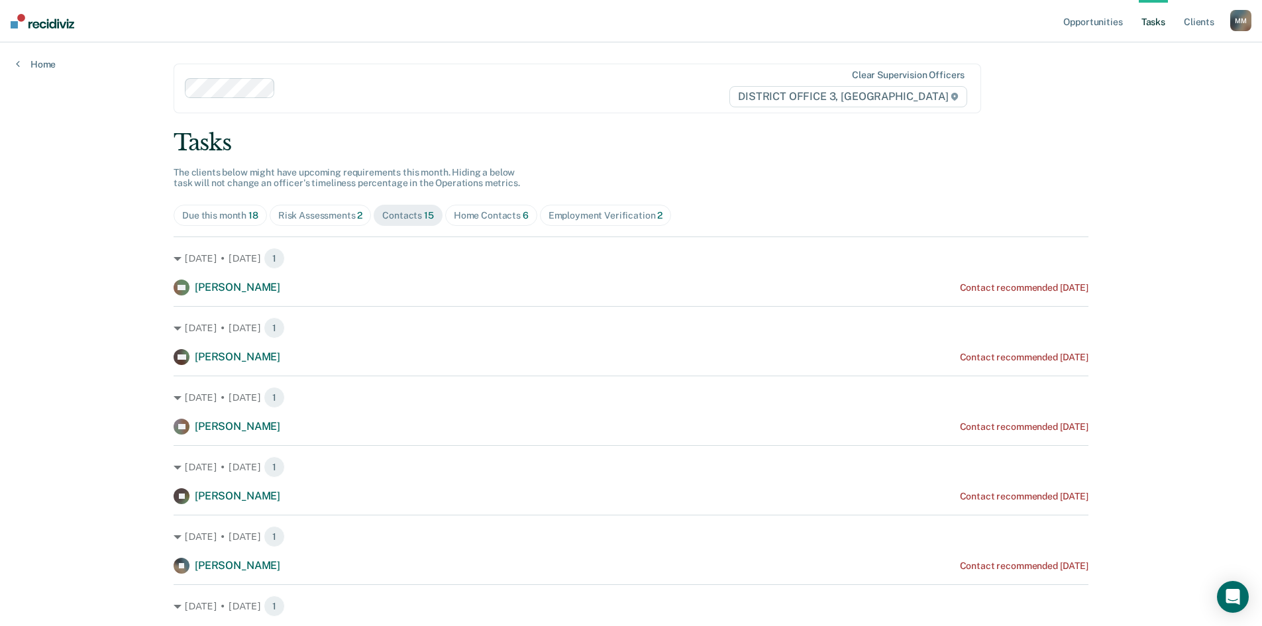
click at [464, 214] on div "Home Contacts 6" at bounding box center [491, 215] width 75 height 11
click at [611, 210] on div "Employment Verification 2" at bounding box center [605, 215] width 115 height 11
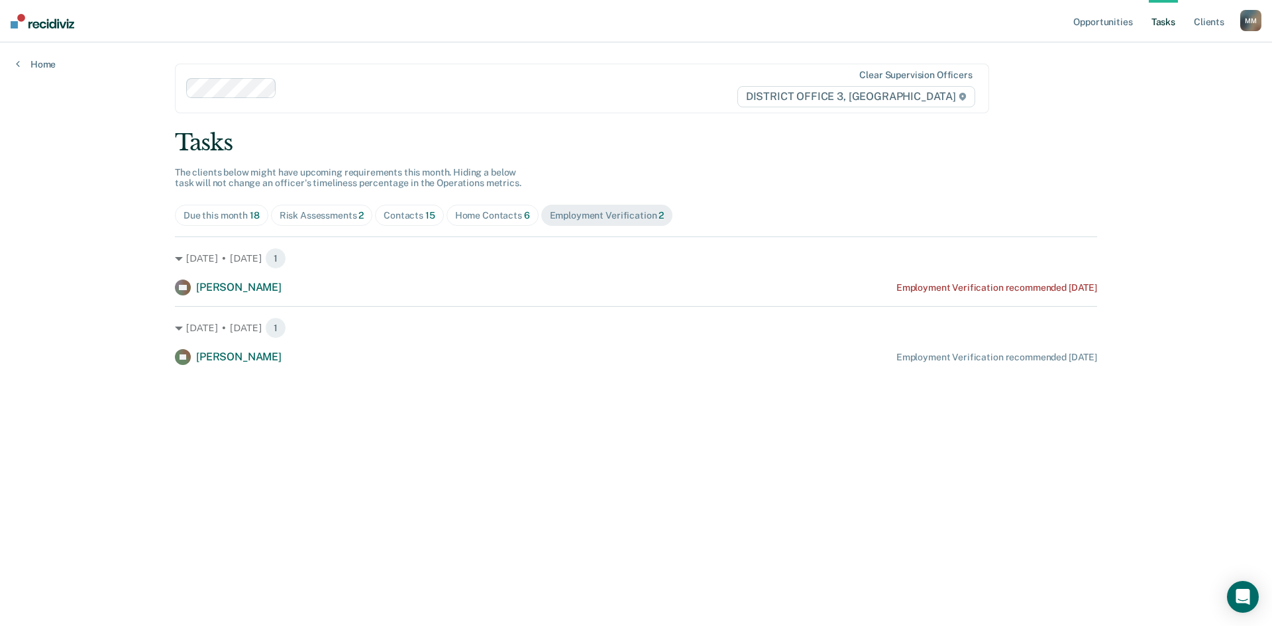
click at [478, 212] on div "Home Contacts 6" at bounding box center [492, 215] width 75 height 11
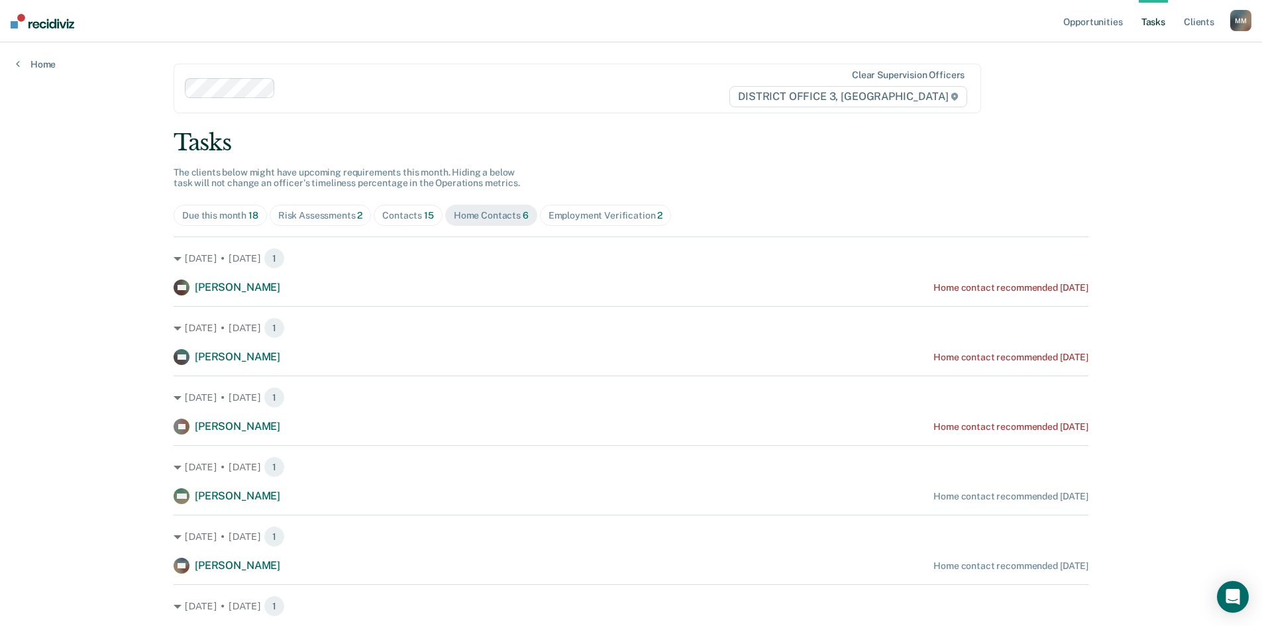
click at [560, 219] on div "Employment Verification 2" at bounding box center [605, 215] width 115 height 11
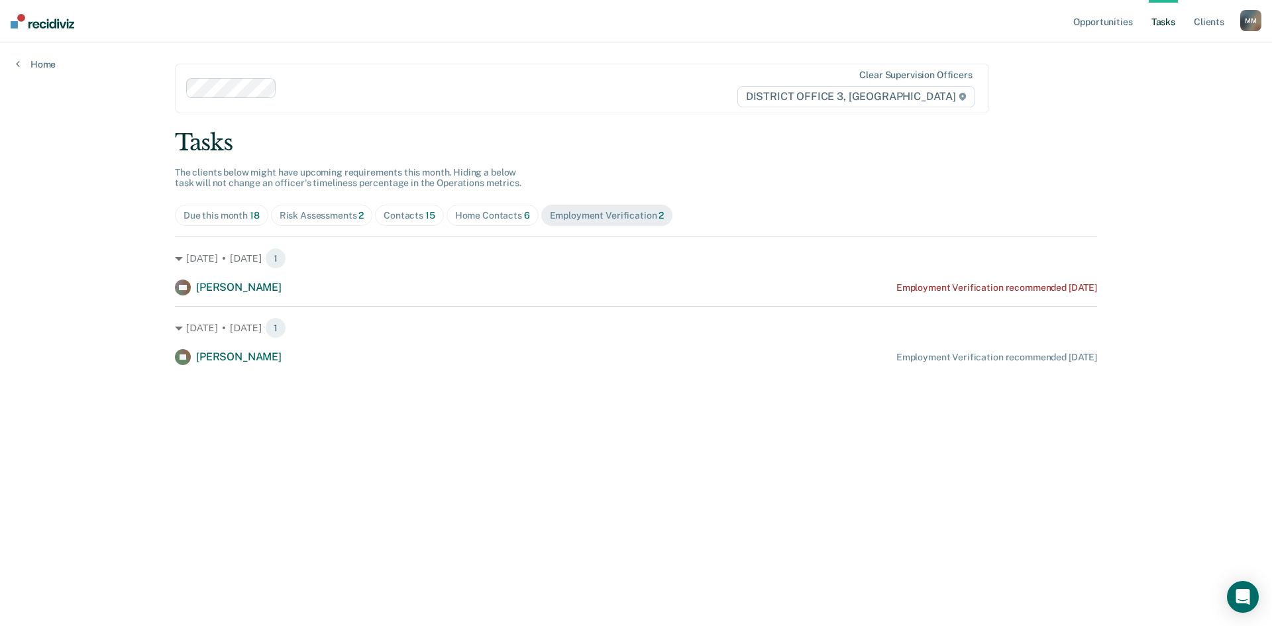
click at [478, 217] on div "Home Contacts 6" at bounding box center [492, 215] width 75 height 11
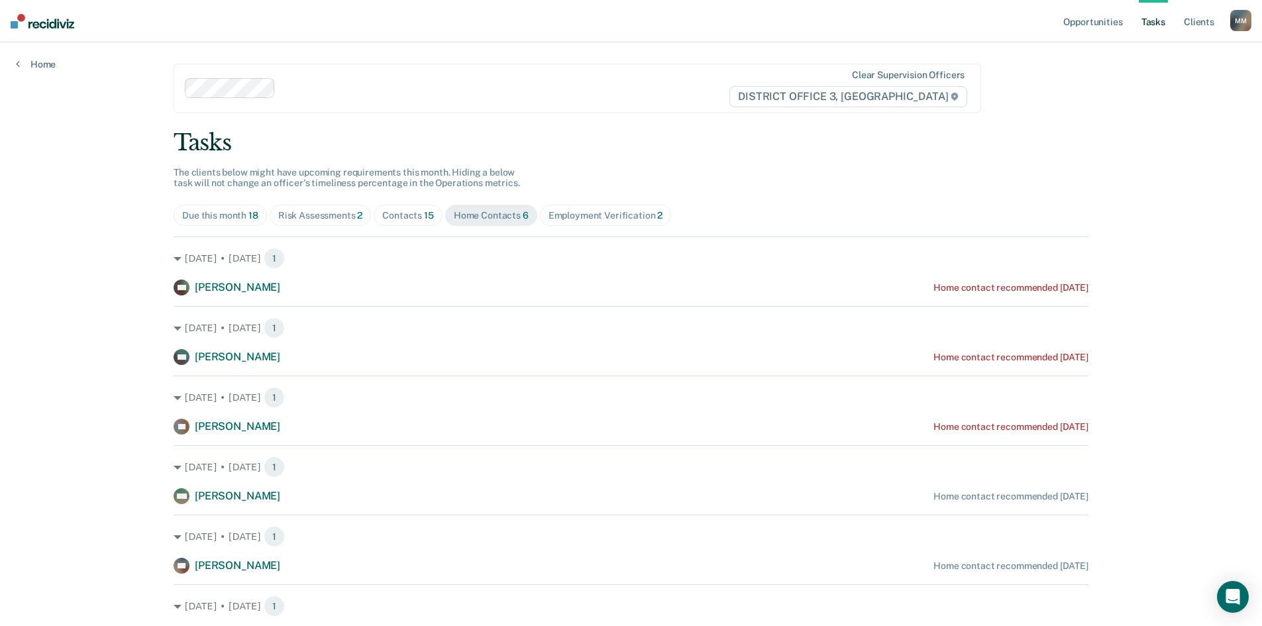
click at [397, 213] on div "Contacts 15" at bounding box center [408, 215] width 52 height 11
click at [310, 216] on div "Risk Assessments 2" at bounding box center [320, 215] width 85 height 11
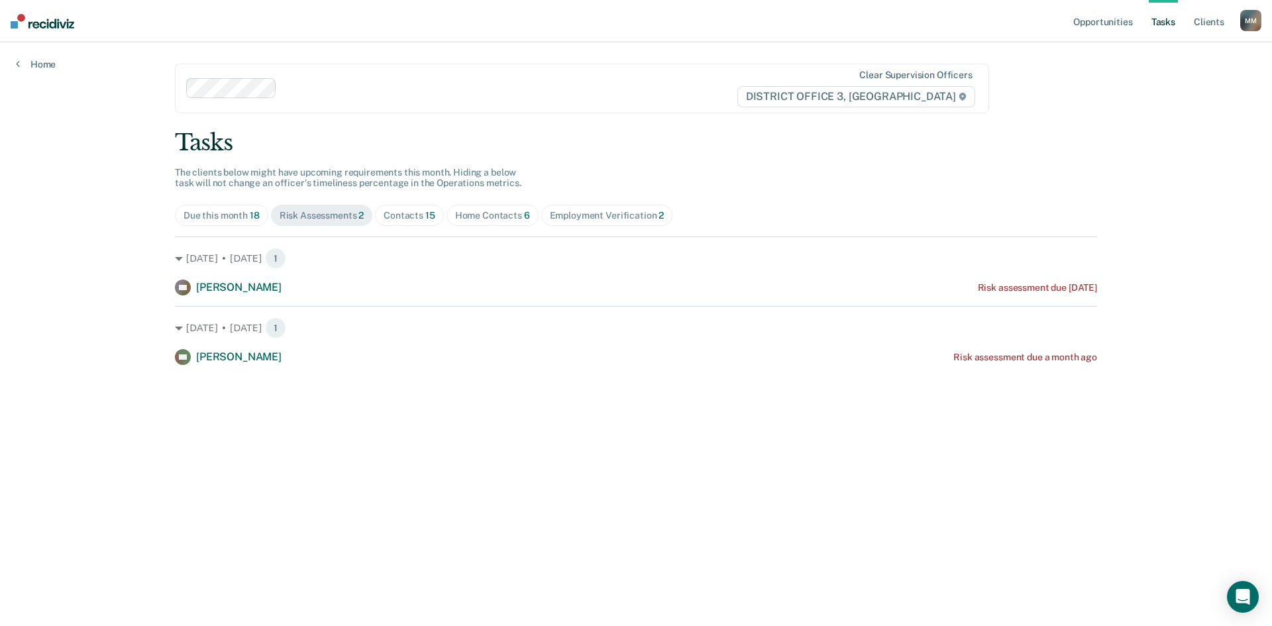
click at [1203, 277] on div "Opportunities Tasks Client s McNicoll, Maia M M Profile How it works Log Out Ho…" at bounding box center [636, 313] width 1272 height 626
